Goal: Task Accomplishment & Management: Complete application form

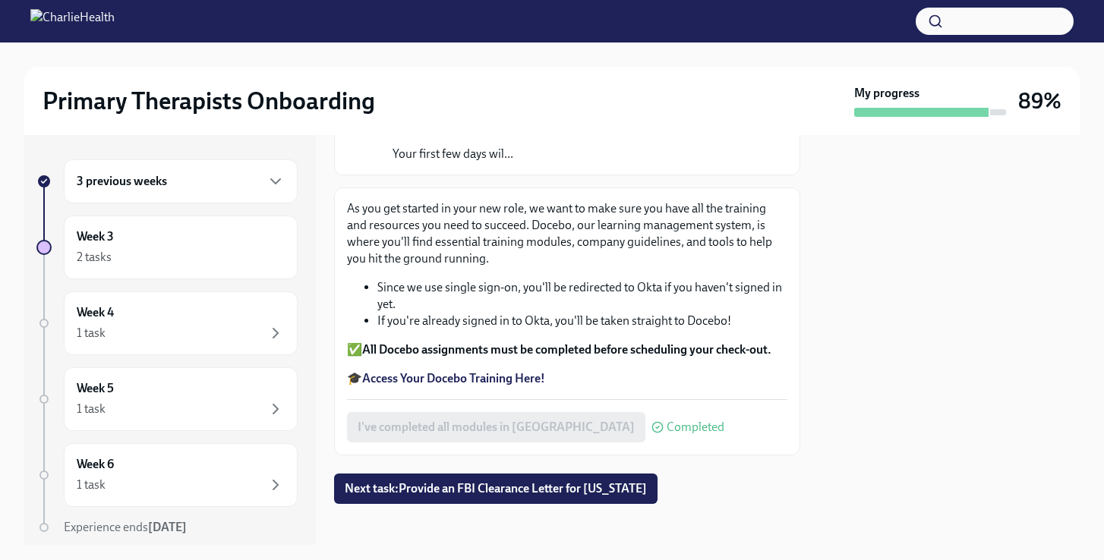
scroll to position [177, 0]
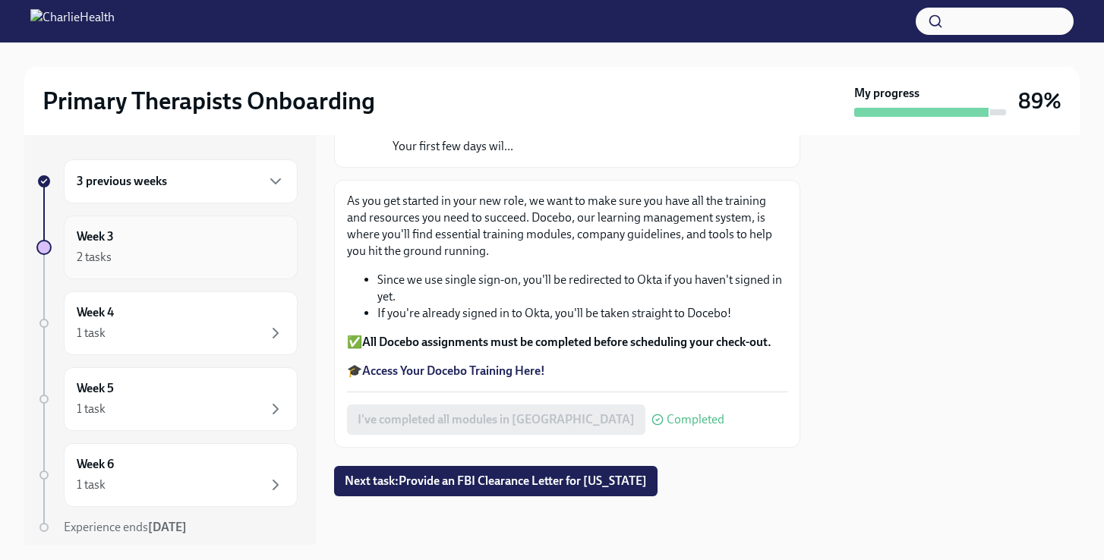
click at [217, 269] on div "Week 3 2 tasks" at bounding box center [181, 248] width 234 height 64
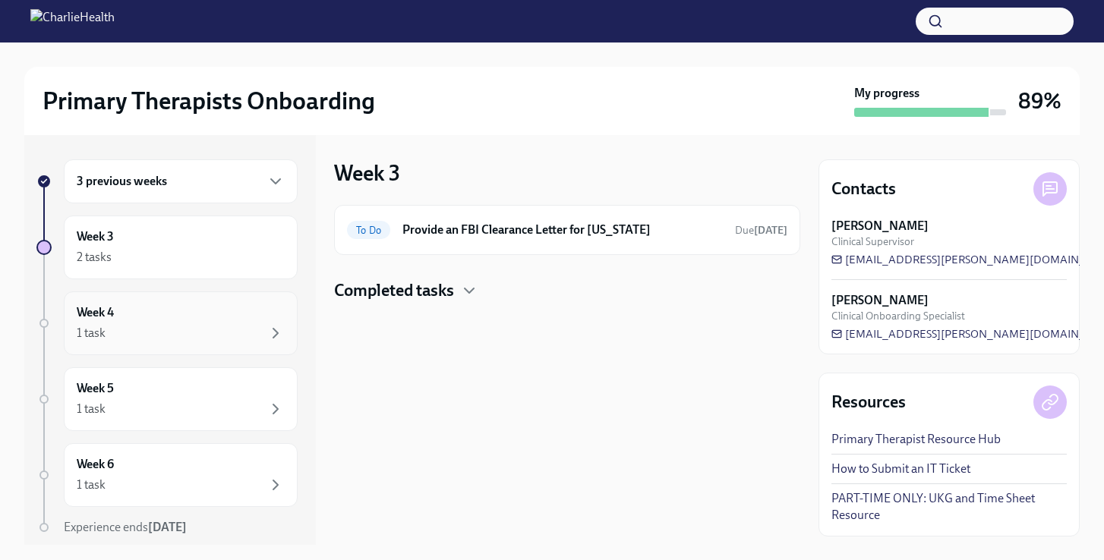
click at [216, 325] on div "1 task" at bounding box center [181, 333] width 208 height 18
click at [229, 266] on div "2 tasks" at bounding box center [181, 257] width 208 height 18
click at [374, 292] on h4 "Completed tasks" at bounding box center [394, 290] width 120 height 23
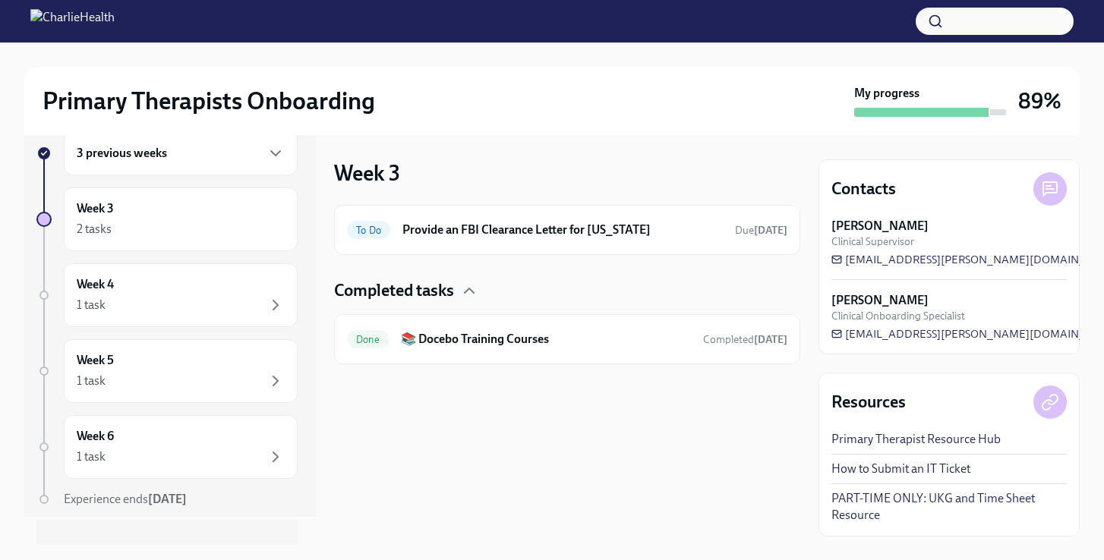
scroll to position [52, 0]
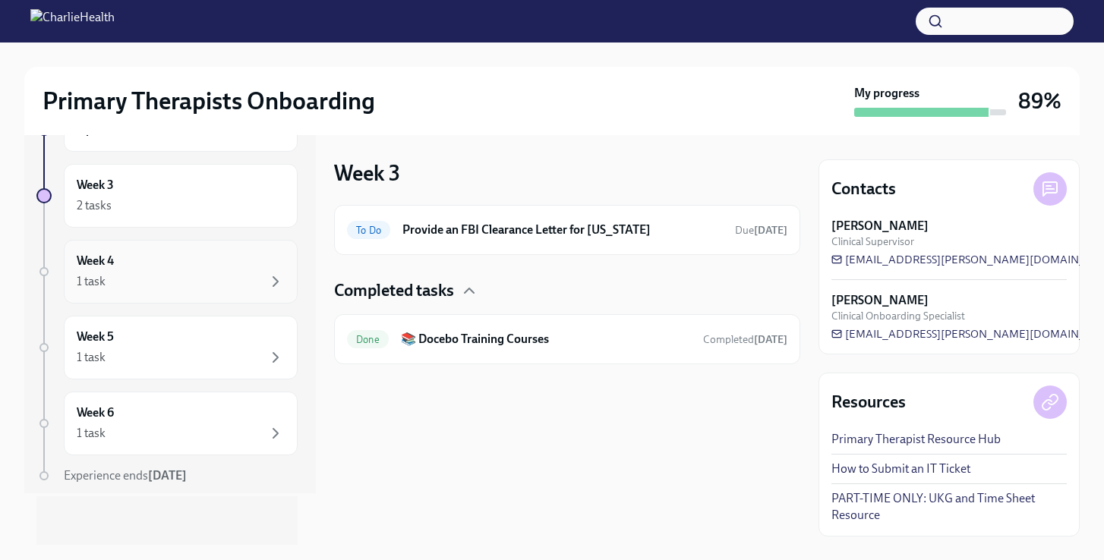
click at [238, 289] on div "1 task" at bounding box center [181, 282] width 208 height 18
click at [228, 343] on div "Week 5 1 task" at bounding box center [181, 348] width 208 height 38
click at [246, 405] on div "Week 6 1 task" at bounding box center [181, 424] width 208 height 38
click at [518, 232] on h6 "Provide an FBI Clearance Letter for [US_STATE]" at bounding box center [562, 230] width 320 height 17
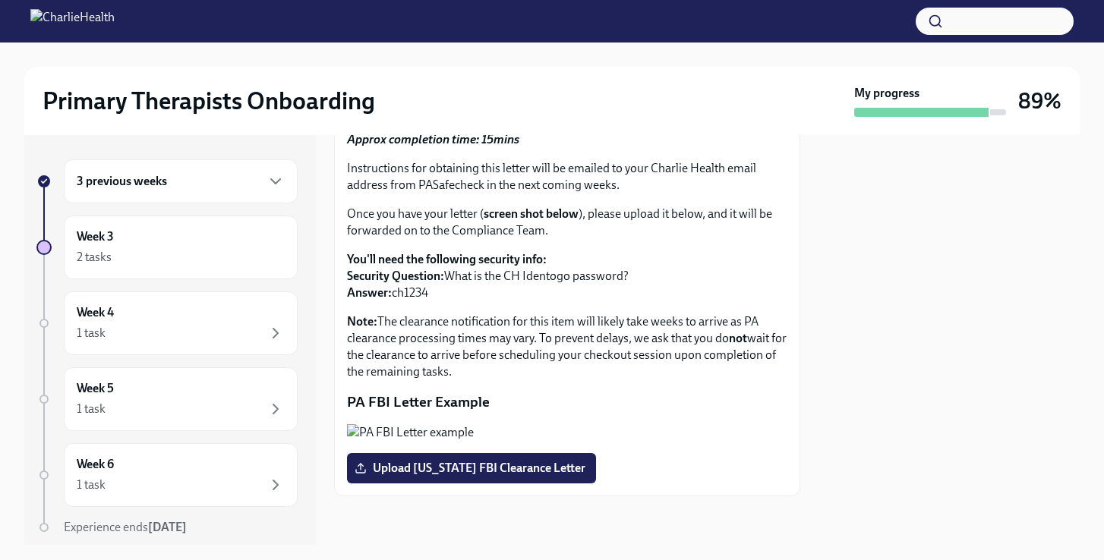
scroll to position [259, 0]
